Goal: Book appointment/travel/reservation

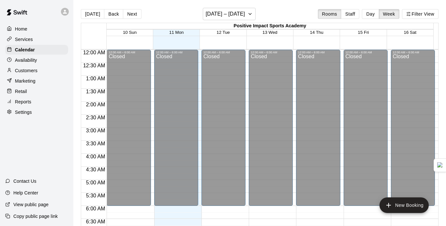
scroll to position [282, 0]
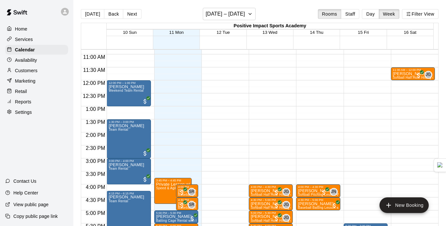
click at [31, 56] on div "Home Services Calendar Availability Customers Marketing Retail Reports Settings" at bounding box center [36, 70] width 73 height 94
click at [33, 59] on p "Availability" at bounding box center [26, 60] width 22 height 7
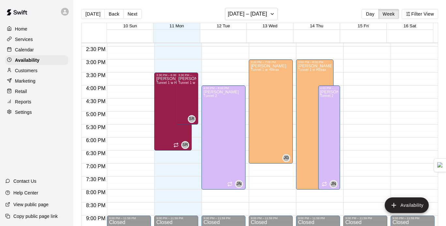
scroll to position [368, 0]
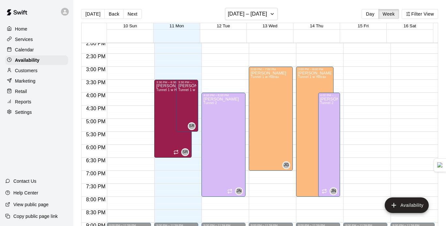
click at [44, 47] on div "Calendar" at bounding box center [36, 50] width 63 height 10
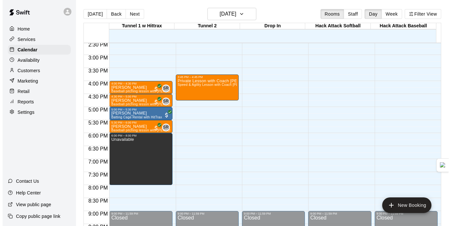
scroll to position [360, 0]
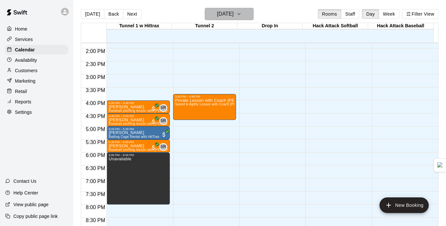
click at [241, 10] on icon "button" at bounding box center [238, 14] width 5 height 8
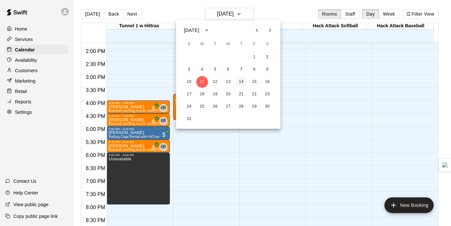
click at [240, 79] on button "14" at bounding box center [241, 82] width 12 height 12
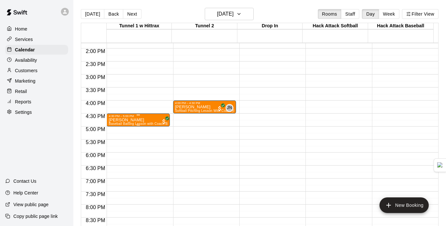
click at [141, 115] on div at bounding box center [138, 115] width 59 height 1
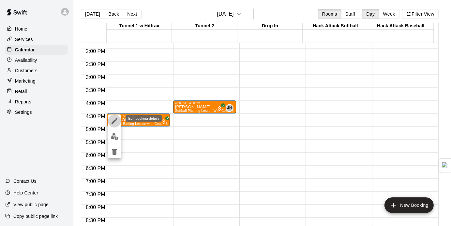
click at [112, 117] on icon "edit" at bounding box center [114, 121] width 8 height 8
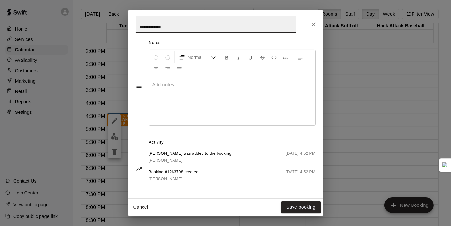
scroll to position [0, 0]
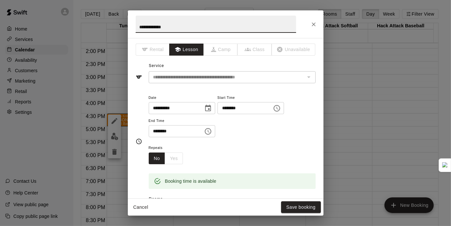
click at [237, 69] on div "**********" at bounding box center [226, 72] width 180 height 22
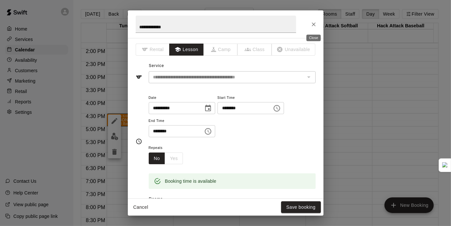
click at [312, 22] on icon "Close" at bounding box center [313, 24] width 7 height 7
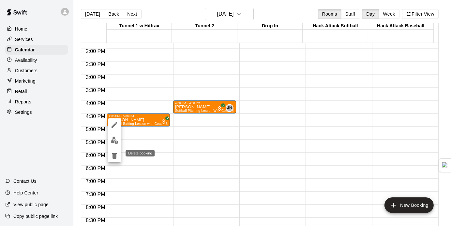
click at [116, 157] on icon "delete" at bounding box center [114, 156] width 5 height 6
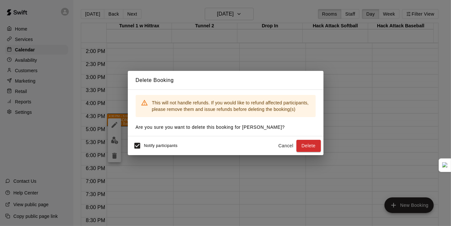
click at [283, 144] on button "Cancel" at bounding box center [285, 146] width 21 height 12
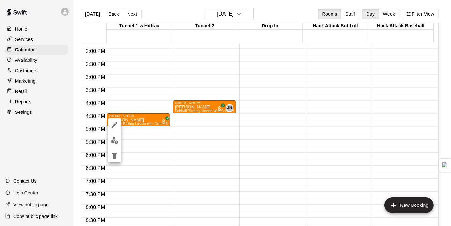
click at [112, 142] on img "edit" at bounding box center [114, 140] width 7 height 7
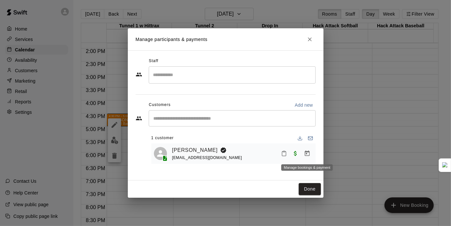
click at [312, 154] on button "Manage bookings & payment" at bounding box center [307, 154] width 12 height 12
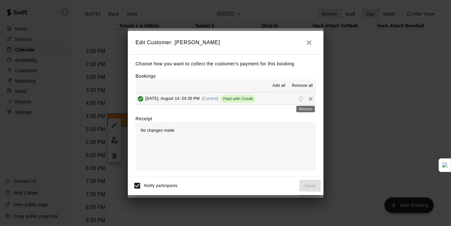
click at [309, 99] on icon "Remove" at bounding box center [311, 99] width 4 height 4
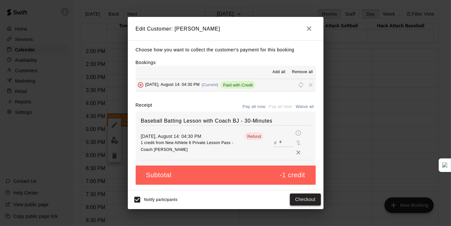
click at [305, 196] on button "Checkout" at bounding box center [305, 200] width 31 height 12
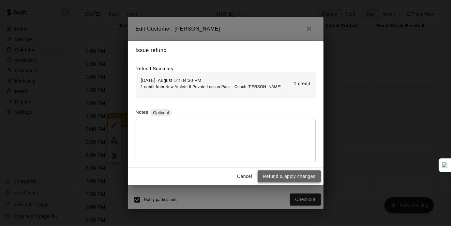
click at [283, 174] on button "Refund & apply changes" at bounding box center [288, 177] width 63 height 12
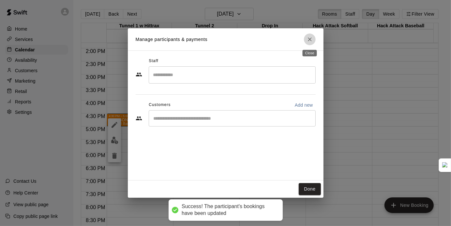
click at [310, 40] on icon "Close" at bounding box center [309, 39] width 7 height 7
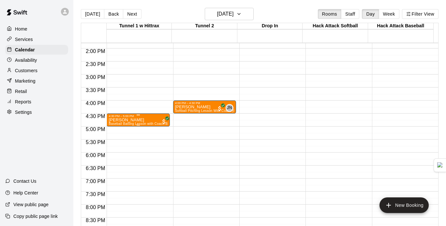
click at [133, 120] on p "[PERSON_NAME]" at bounding box center [138, 120] width 59 height 0
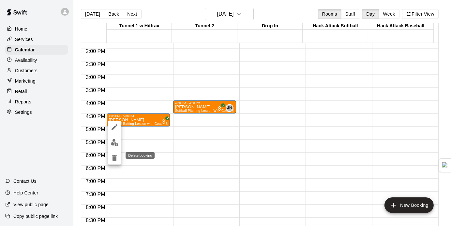
click at [111, 156] on icon "delete" at bounding box center [114, 158] width 8 height 8
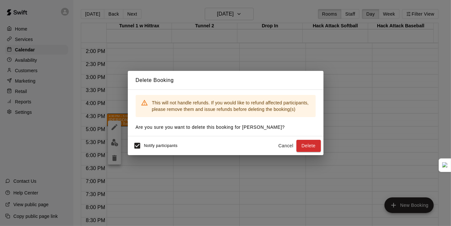
click at [300, 144] on button "Delete" at bounding box center [308, 146] width 24 height 12
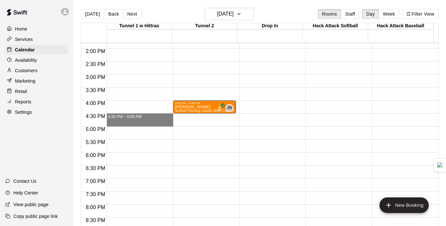
drag, startPoint x: 155, startPoint y: 116, endPoint x: 156, endPoint y: 126, distance: 10.1
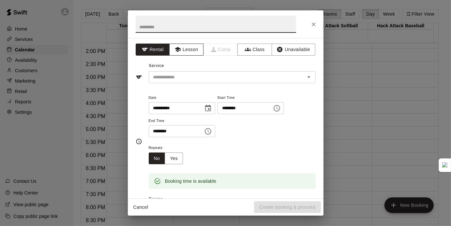
click at [188, 52] on button "Lesson" at bounding box center [186, 50] width 34 height 12
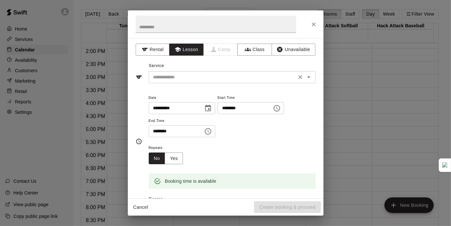
click at [195, 78] on input "text" at bounding box center [223, 77] width 144 height 8
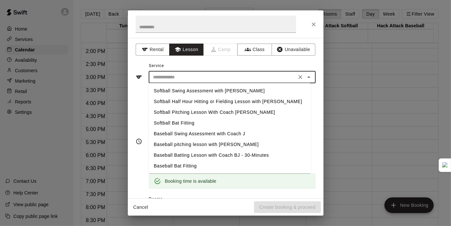
click at [202, 102] on li "Softball Half Hour Hitting or Fielding Lesson with [PERSON_NAME]" at bounding box center [230, 101] width 162 height 11
type input "**********"
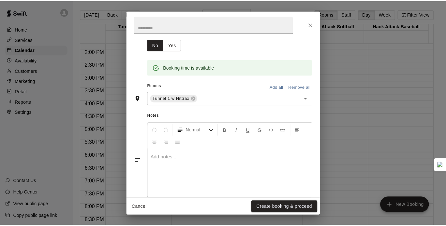
scroll to position [114, 0]
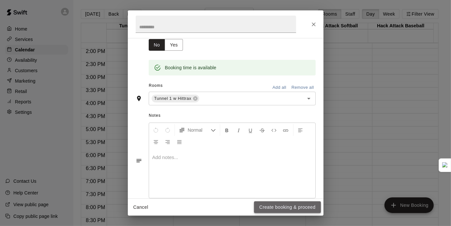
click at [281, 211] on button "Create booking & proceed" at bounding box center [287, 208] width 66 height 12
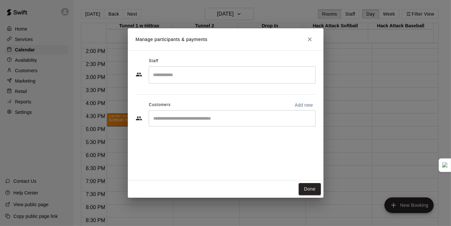
click at [219, 81] on div "​" at bounding box center [232, 74] width 167 height 17
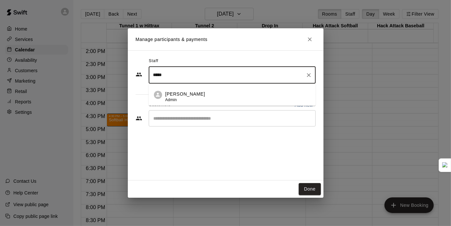
click at [211, 98] on div "[PERSON_NAME] Admin" at bounding box center [237, 97] width 145 height 13
type input "*****"
click at [241, 118] on input "Start typing to search customers..." at bounding box center [232, 118] width 161 height 7
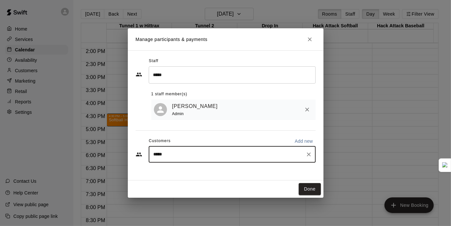
type input "******"
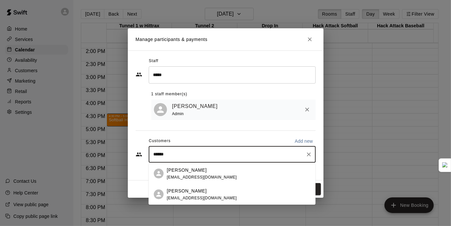
click at [211, 198] on div "[PERSON_NAME] [EMAIL_ADDRESS][DOMAIN_NAME]" at bounding box center [238, 195] width 143 height 14
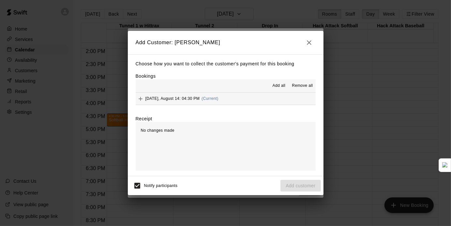
click at [284, 87] on span "Add all" at bounding box center [278, 86] width 13 height 7
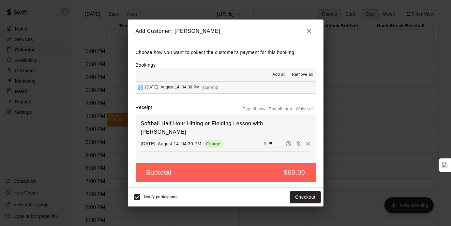
click at [270, 140] on input "**" at bounding box center [276, 144] width 14 height 8
type input "*"
click at [293, 196] on button "Add customer" at bounding box center [300, 198] width 40 height 12
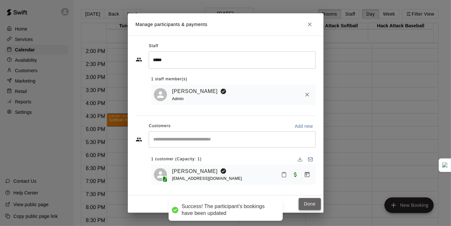
click at [310, 206] on button "Done" at bounding box center [309, 204] width 22 height 12
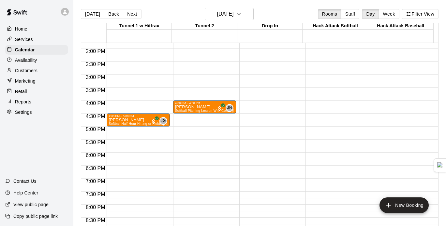
click at [32, 62] on p "Availability" at bounding box center [26, 60] width 22 height 7
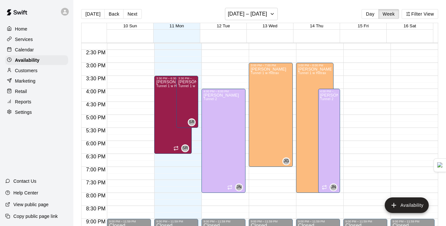
scroll to position [375, 0]
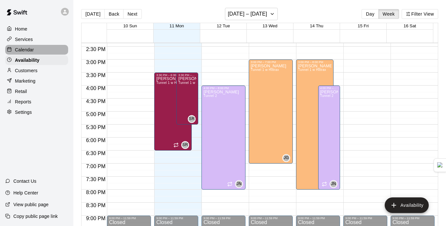
click at [24, 53] on p "Calendar" at bounding box center [24, 50] width 19 height 7
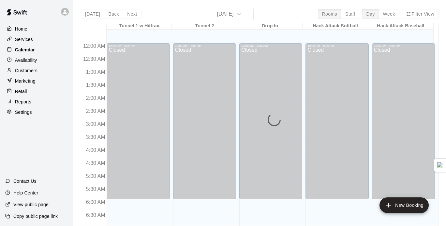
scroll to position [415, 0]
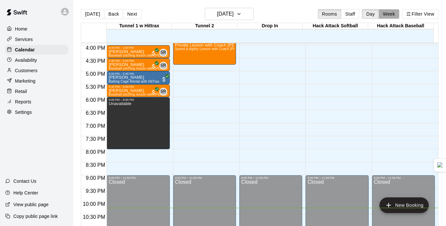
click at [387, 18] on button "Week" at bounding box center [389, 14] width 21 height 10
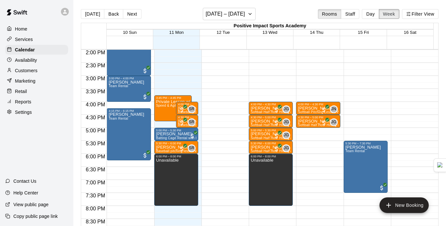
scroll to position [356, 0]
